Goal: Find contact information: Find contact information

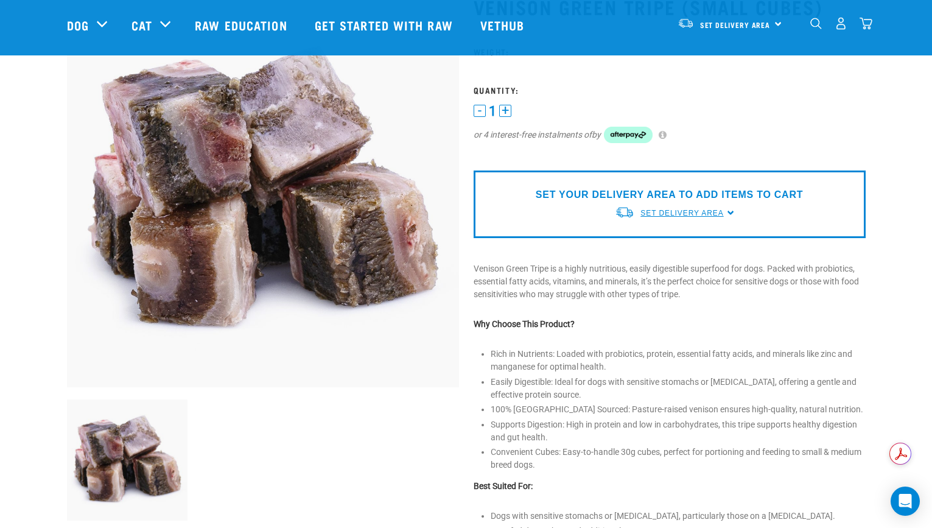
click at [723, 208] on link "Set Delivery Area" at bounding box center [681, 213] width 83 height 11
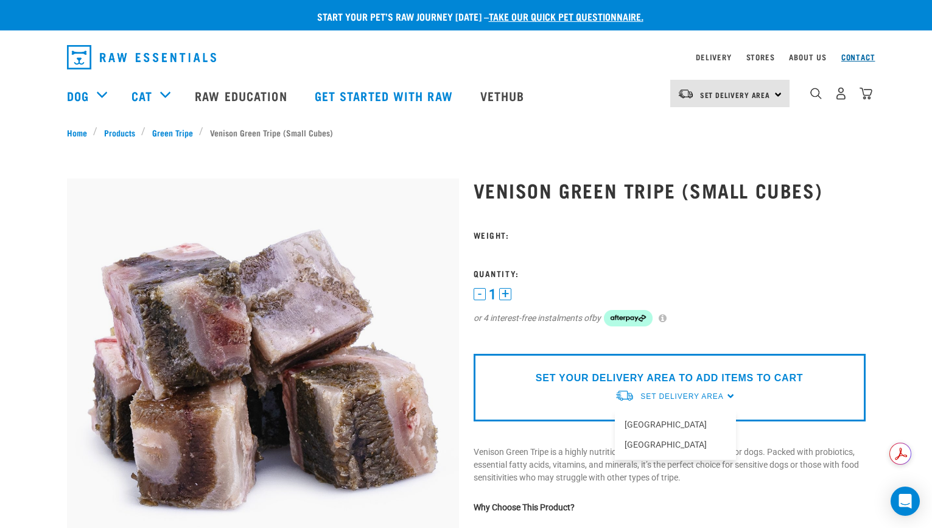
click at [856, 55] on link "Contact" at bounding box center [858, 57] width 34 height 4
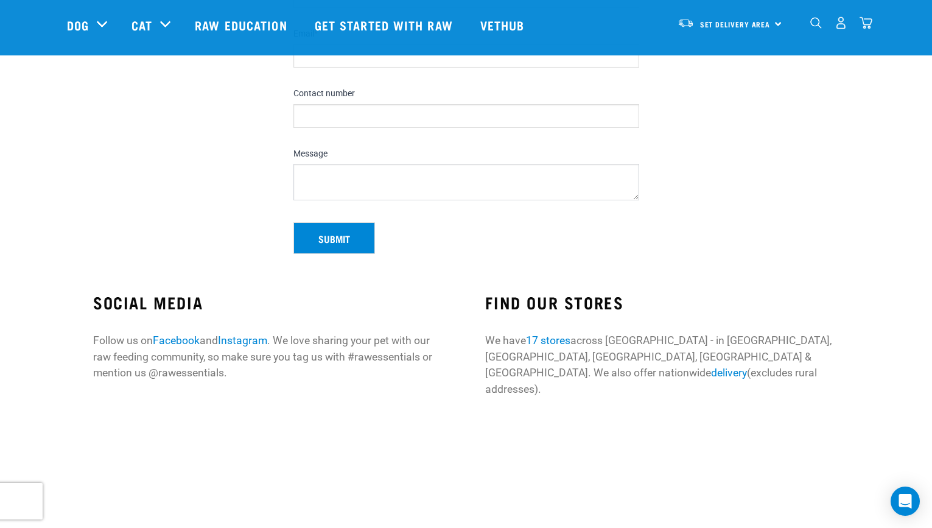
scroll to position [233, 0]
